Goal: Check status: Check status

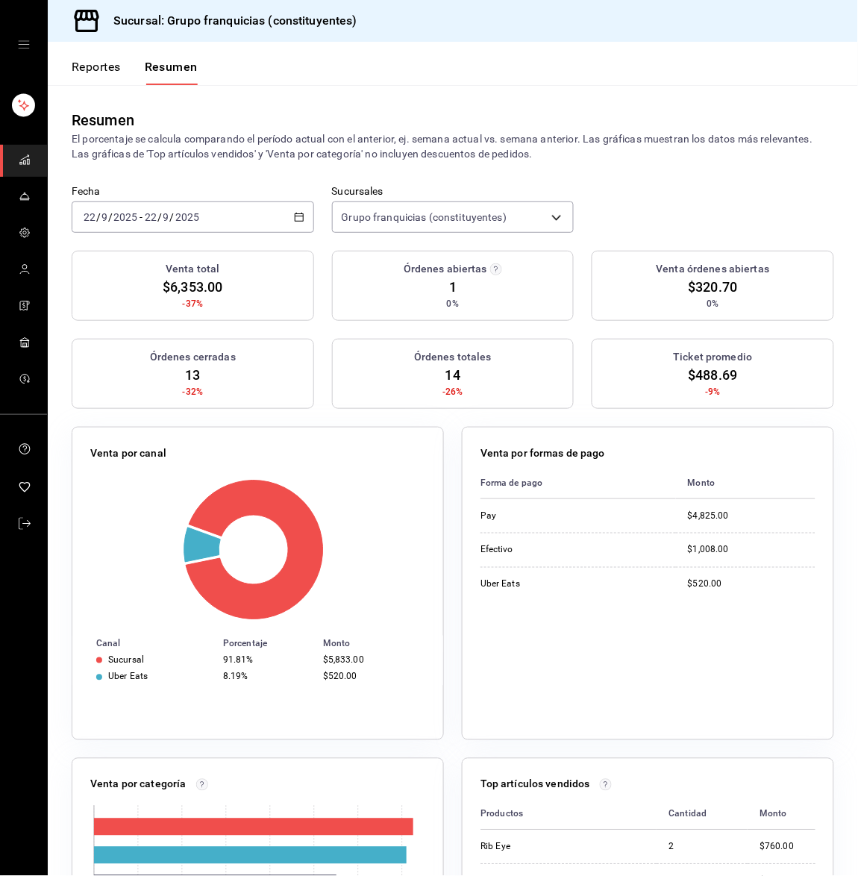
click at [183, 212] on input "2025" at bounding box center [187, 217] width 25 height 12
click at [147, 254] on span "Hoy" at bounding box center [142, 262] width 116 height 16
click at [207, 208] on div "[DATE] [DATE] - [DATE] [DATE]" at bounding box center [193, 216] width 242 height 31
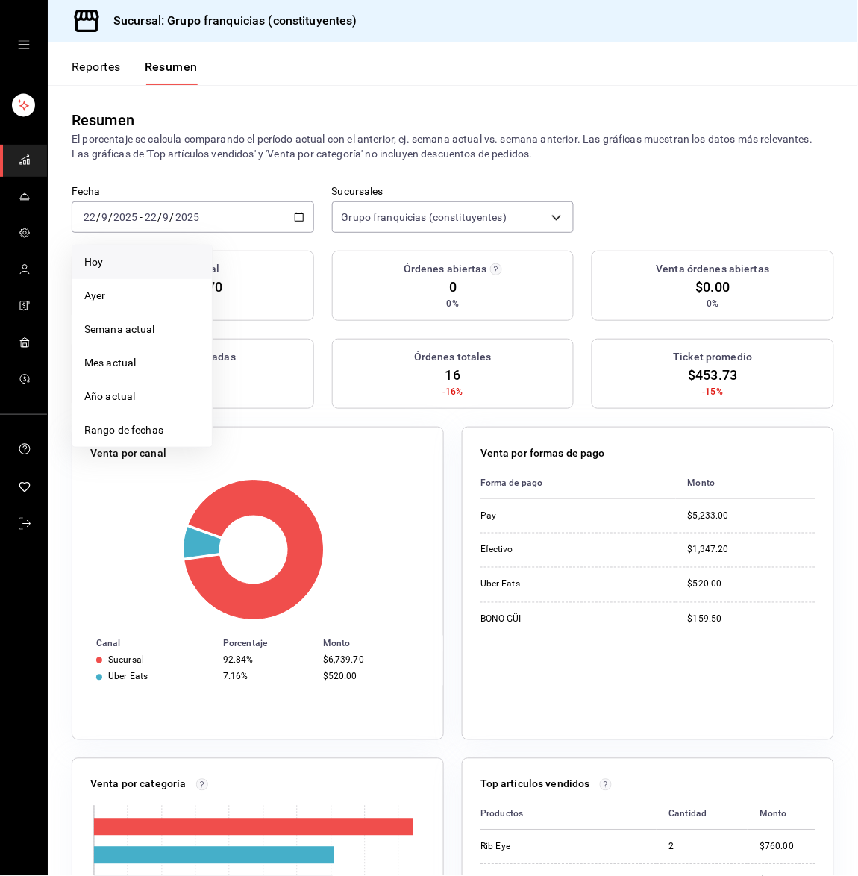
click at [151, 263] on span "Hoy" at bounding box center [142, 262] width 116 height 16
click at [92, 60] on button "Reportes" at bounding box center [96, 72] width 49 height 25
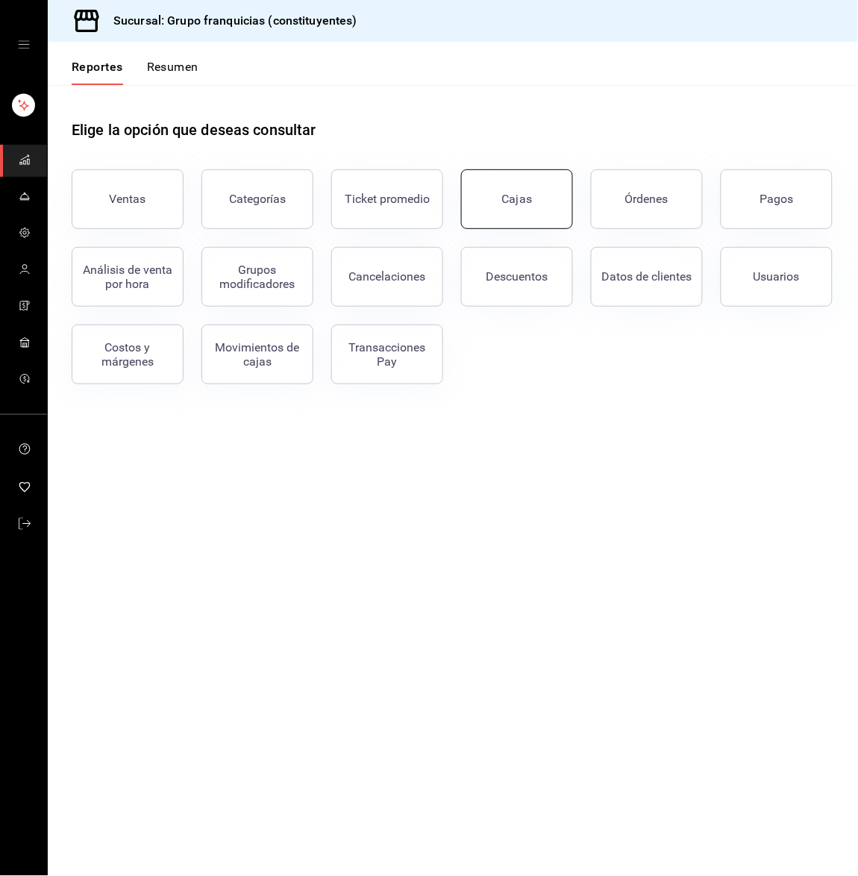
click at [536, 217] on link "Cajas" at bounding box center [517, 199] width 112 height 60
